Goal: Communication & Community: Answer question/provide support

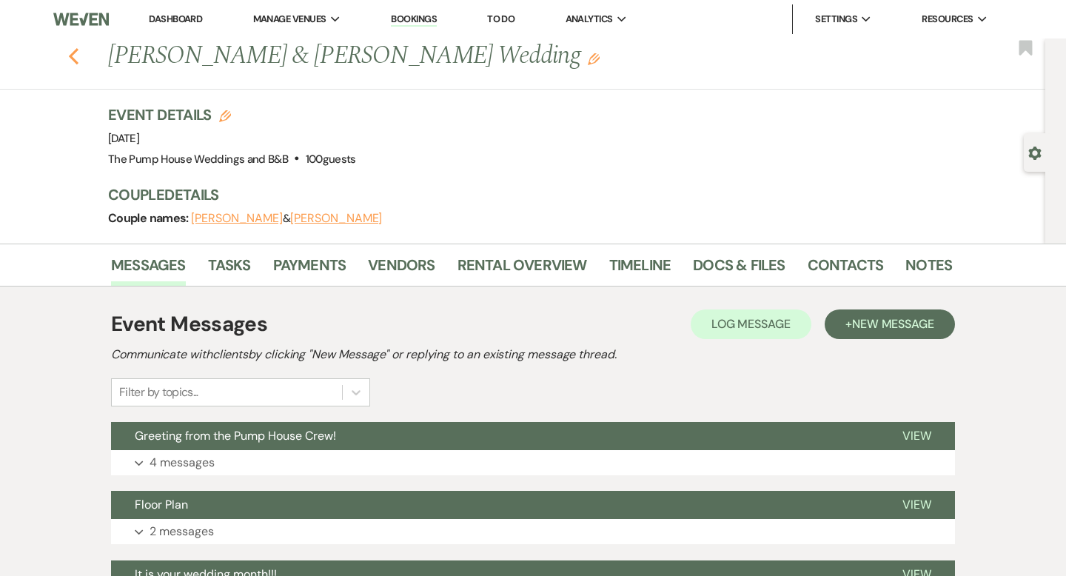
click at [75, 58] on icon "Previous" at bounding box center [73, 56] width 11 height 18
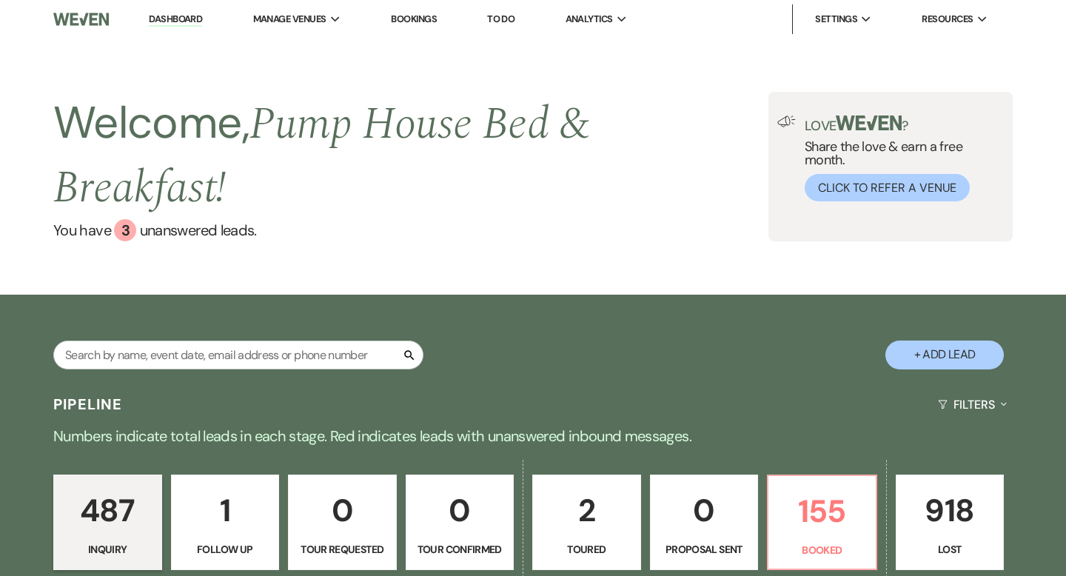
click at [827, 148] on div "Welcome, Pump House Bed & Breakfast ! You have 3 unanswered lead s . Love ? Sha…" at bounding box center [533, 166] width 1066 height 256
click at [827, 147] on div "Welcome, Pump House Bed & Breakfast ! You have 3 unanswered lead s . Love ? Sha…" at bounding box center [533, 166] width 1066 height 256
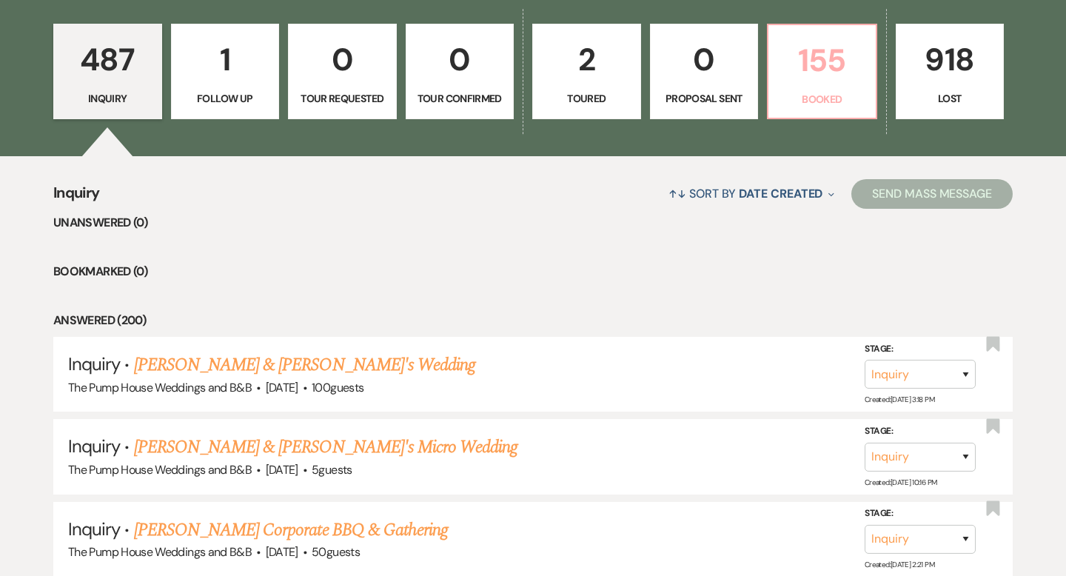
click at [825, 85] on p "155" at bounding box center [822, 61] width 90 height 50
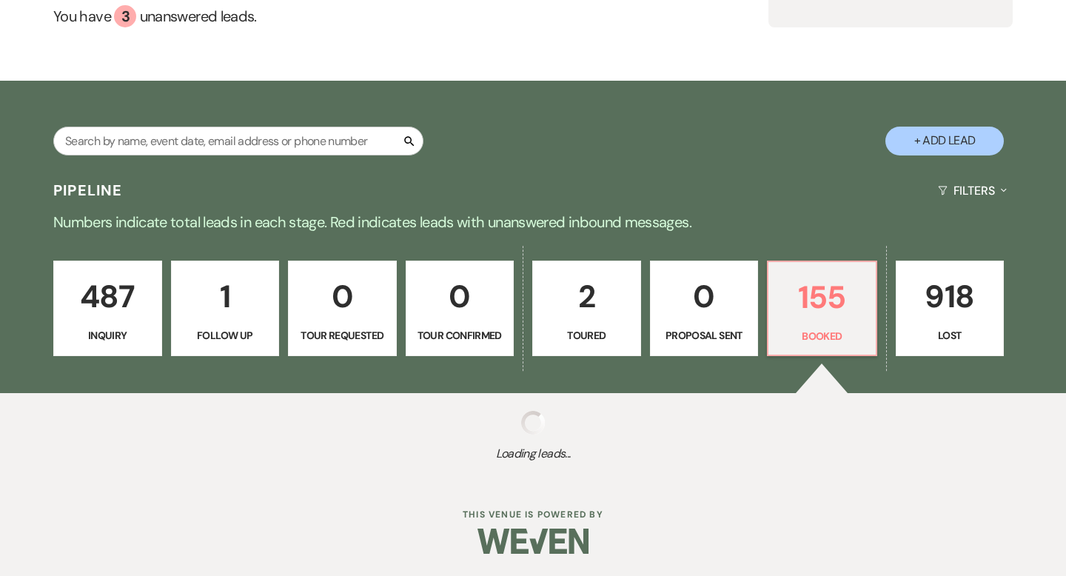
select select "7"
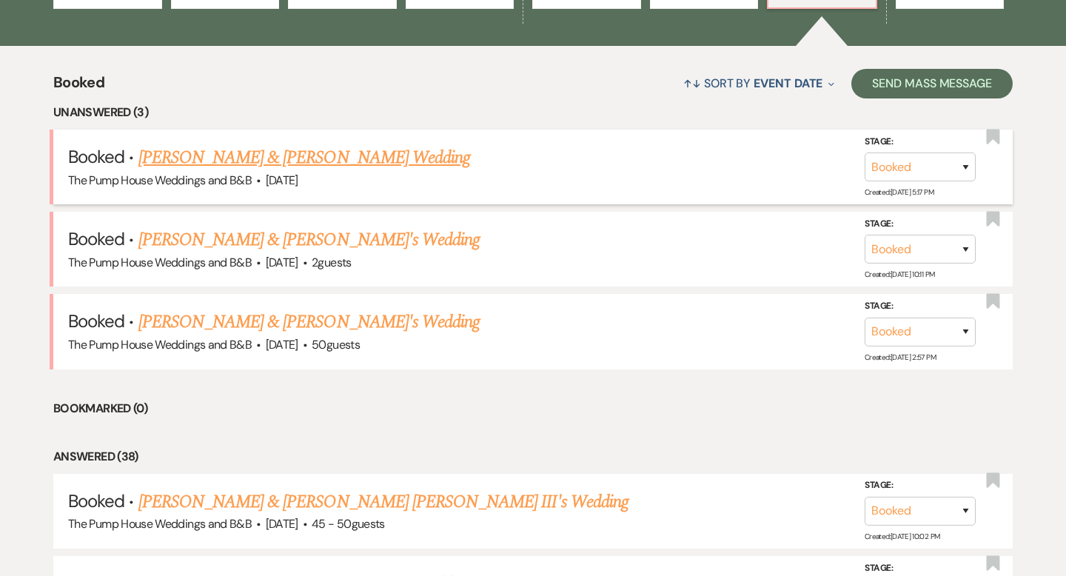
scroll to position [563, 0]
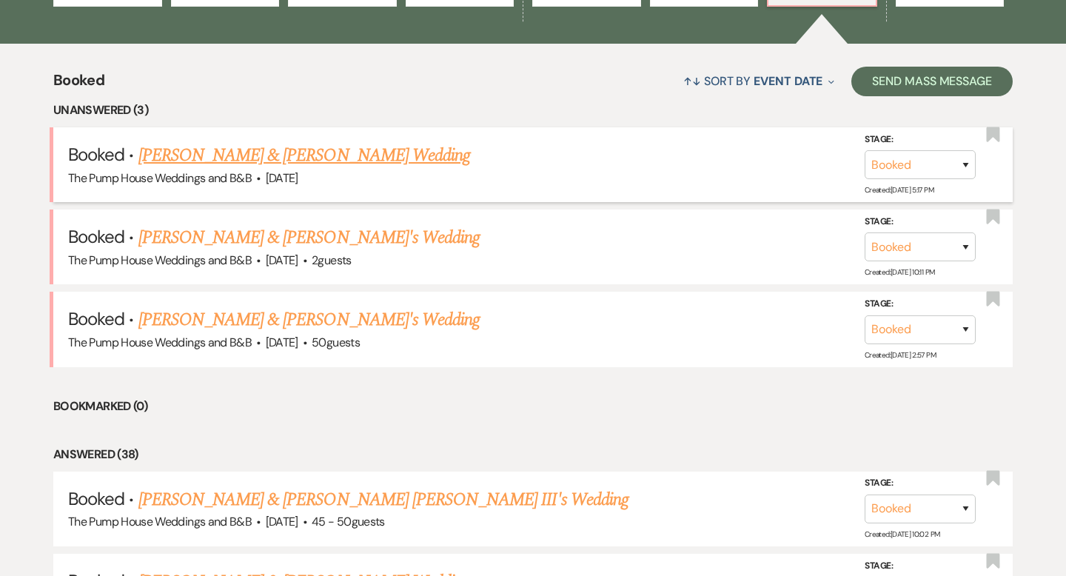
click at [285, 161] on link "[PERSON_NAME] & [PERSON_NAME] Wedding" at bounding box center [304, 155] width 332 height 27
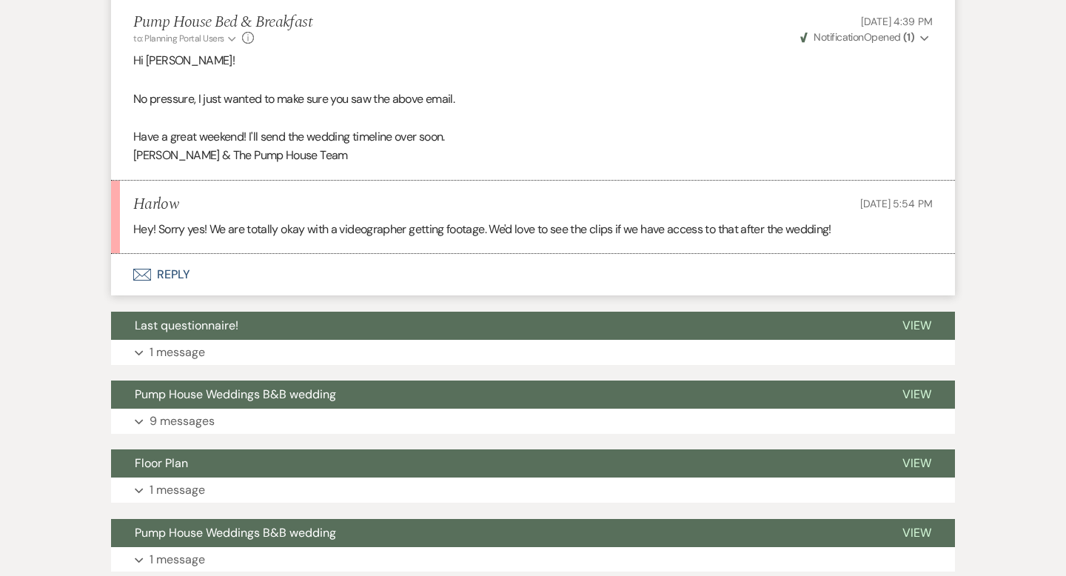
scroll to position [825, 0]
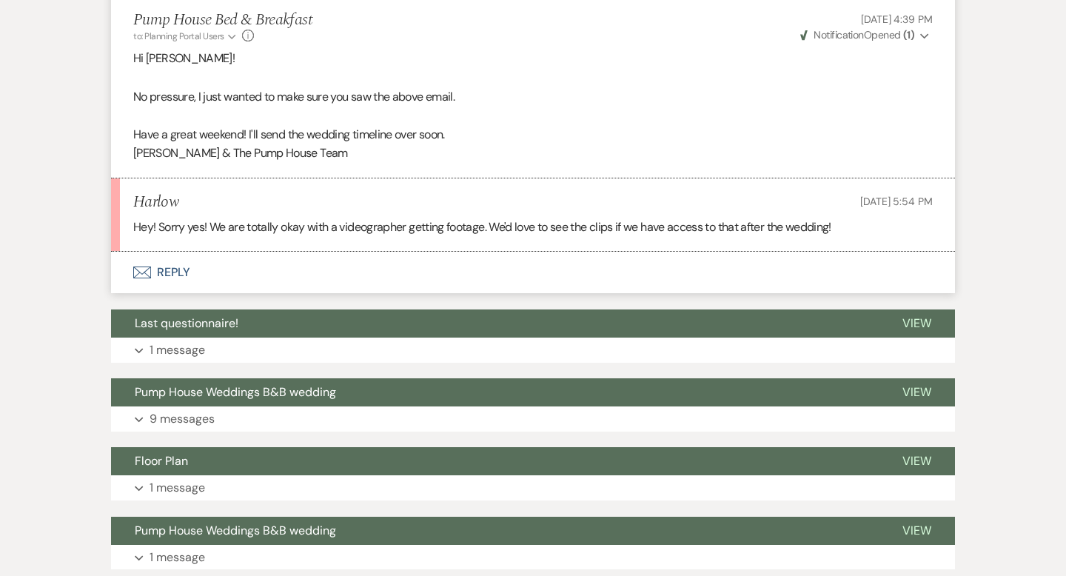
click at [141, 278] on icon "Envelope" at bounding box center [142, 272] width 18 height 12
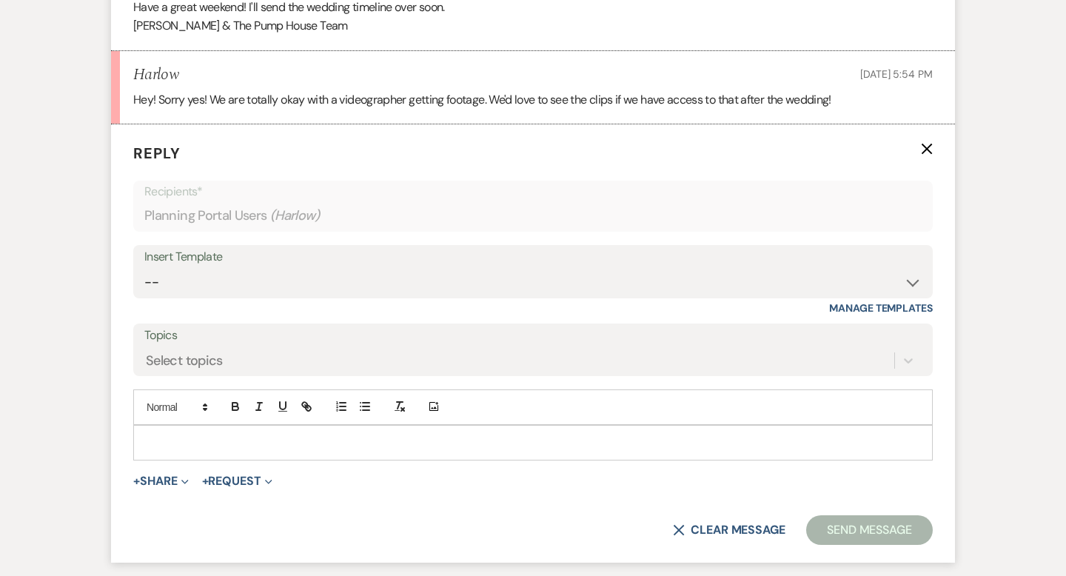
scroll to position [962, 0]
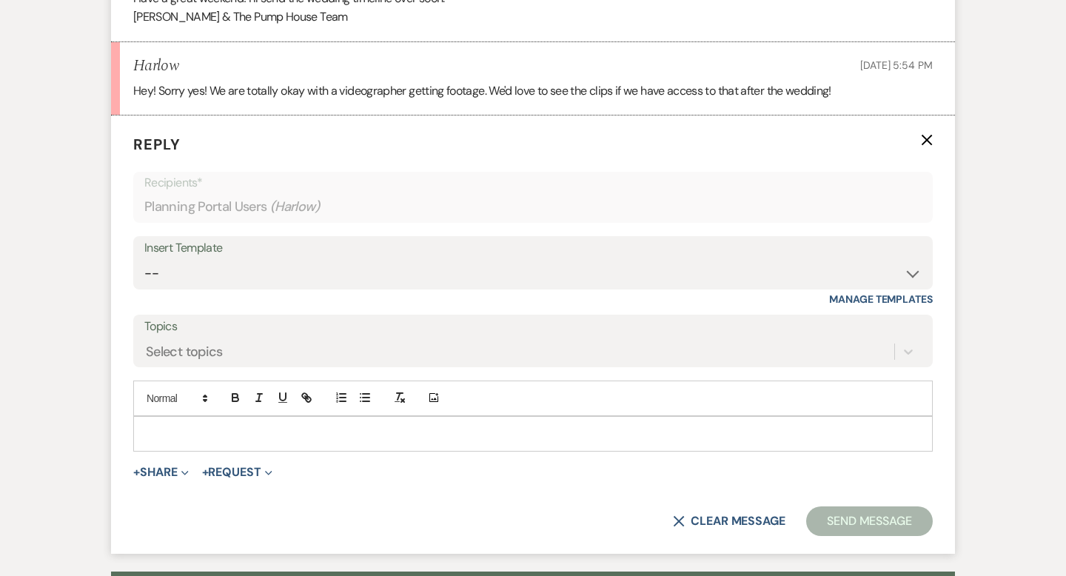
click at [177, 442] on p at bounding box center [533, 434] width 776 height 16
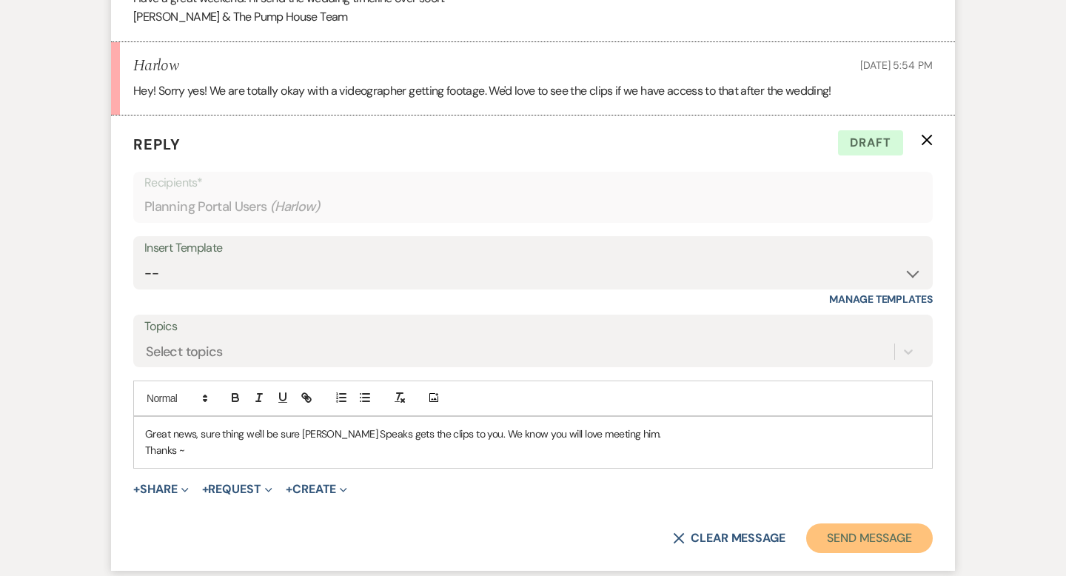
click at [875, 553] on button "Send Message" at bounding box center [869, 538] width 127 height 30
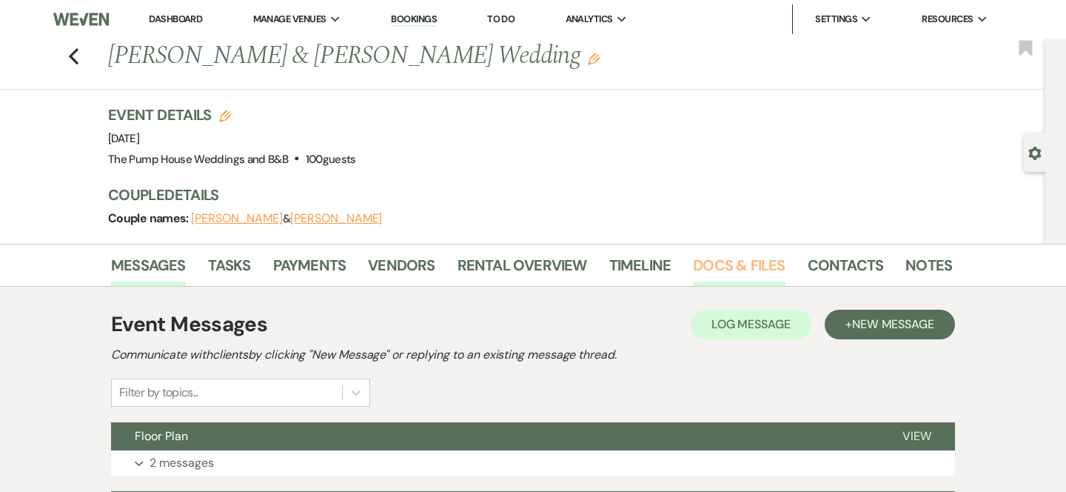
click at [716, 266] on link "Docs & Files" at bounding box center [739, 269] width 92 height 33
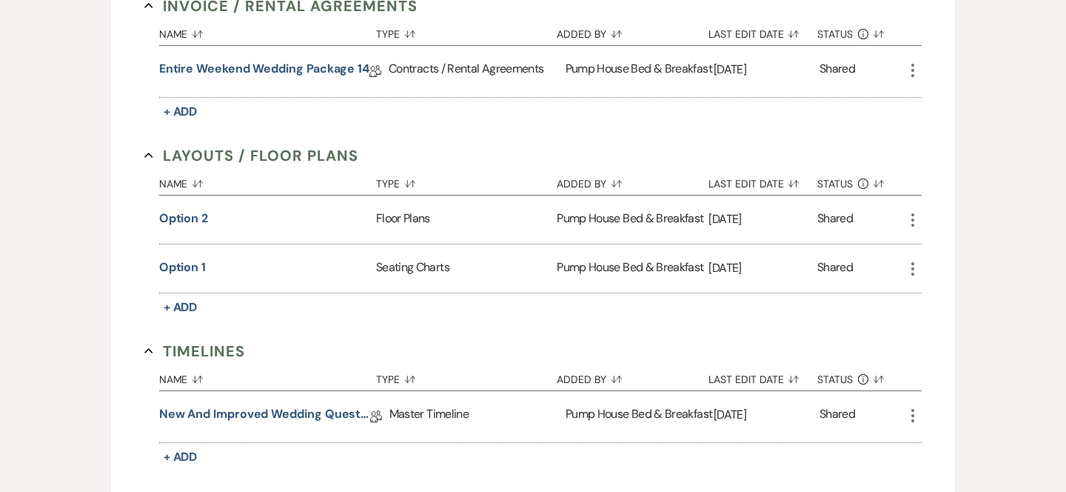
scroll to position [443, 0]
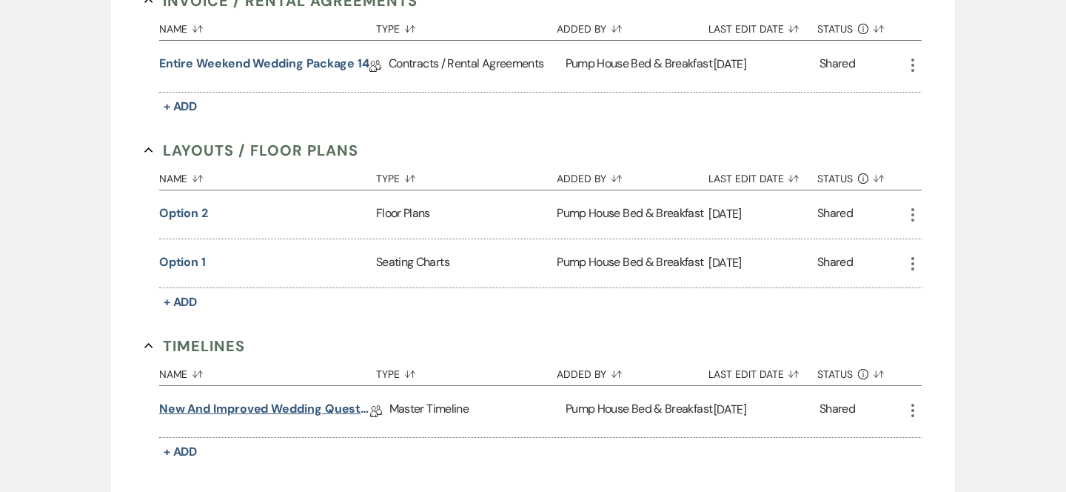
click at [366, 406] on link "New and improved Wedding Questionnaire" at bounding box center [264, 411] width 211 height 23
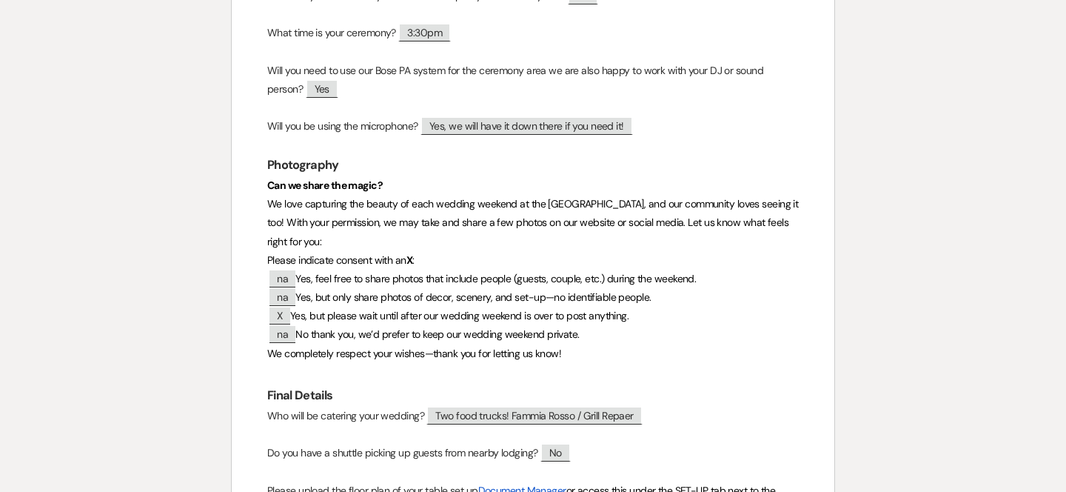
scroll to position [1056, 0]
